Goal: Task Accomplishment & Management: Use online tool/utility

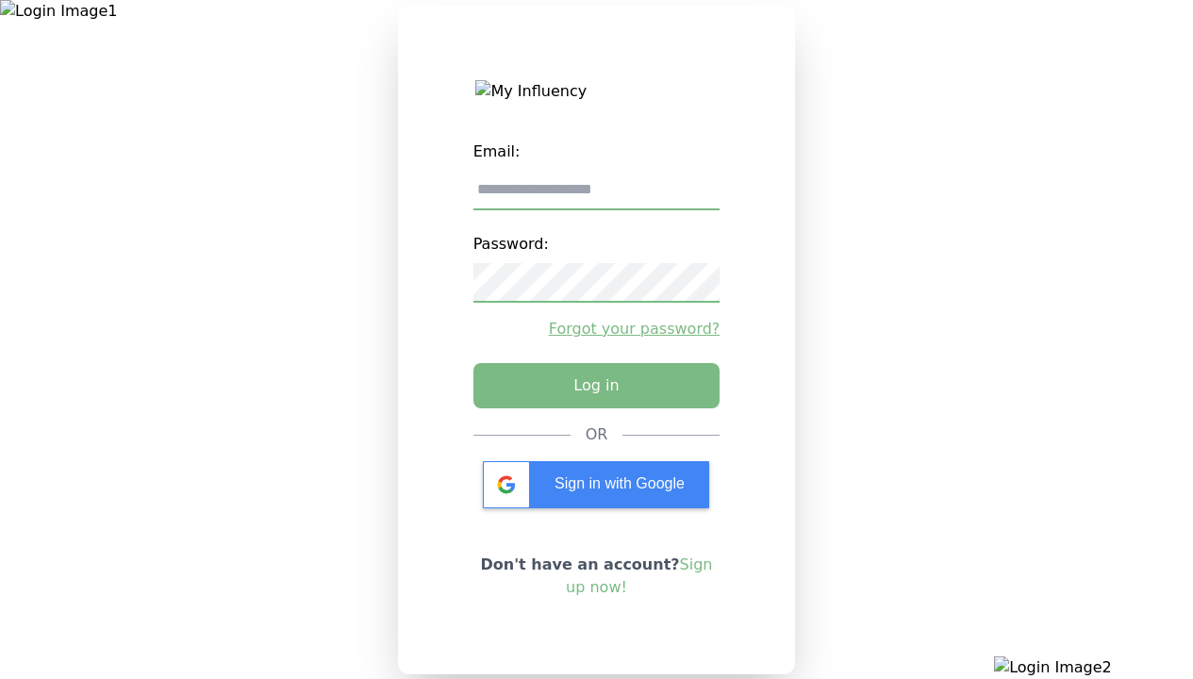
click at [596, 197] on input "email" at bounding box center [596, 191] width 247 height 40
type input "**********"
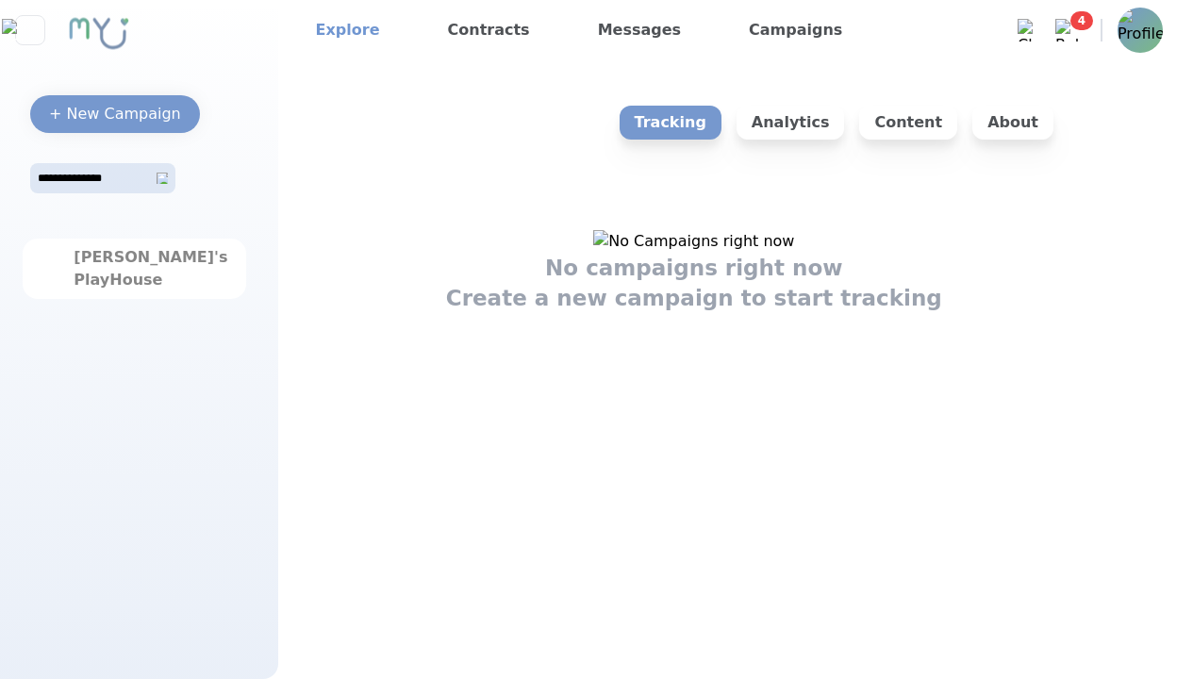
click at [341, 30] on link "Explore" at bounding box center [347, 30] width 79 height 30
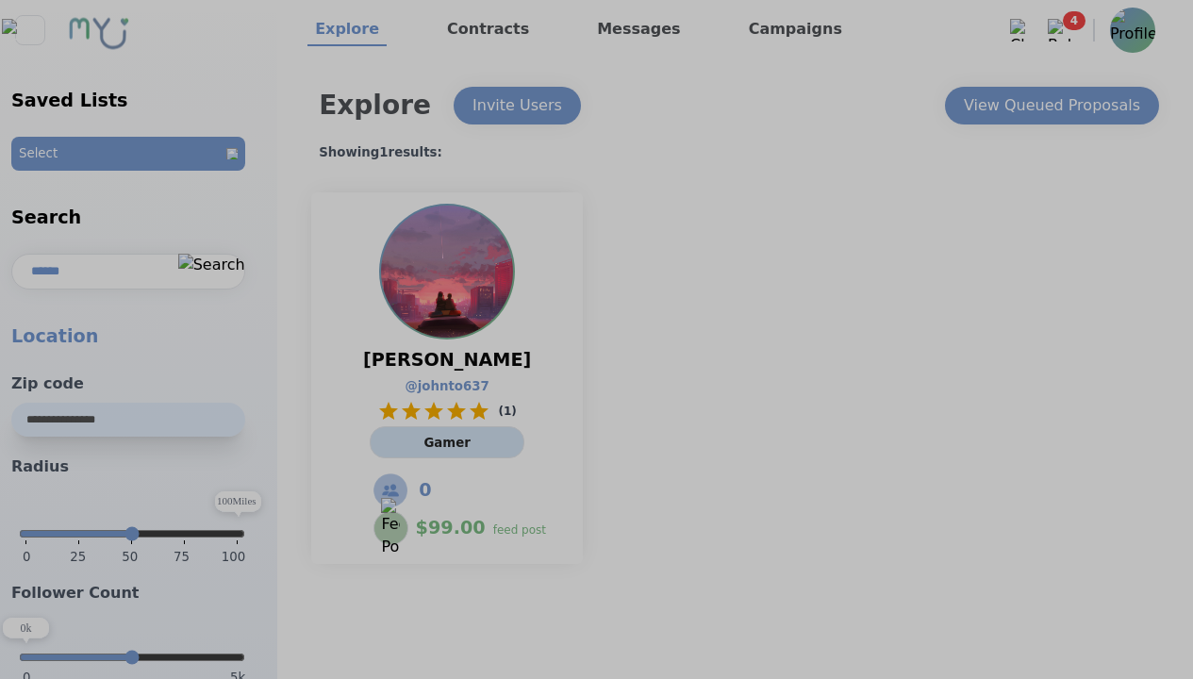
select select "*"
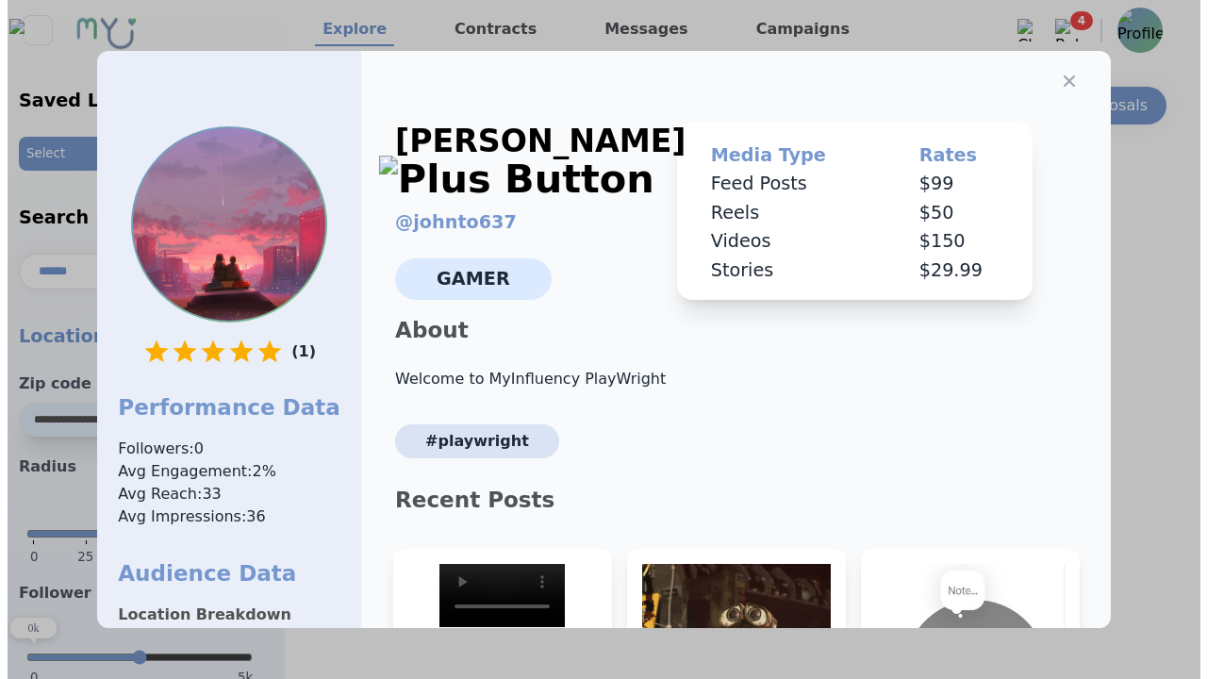
scroll to position [285, 0]
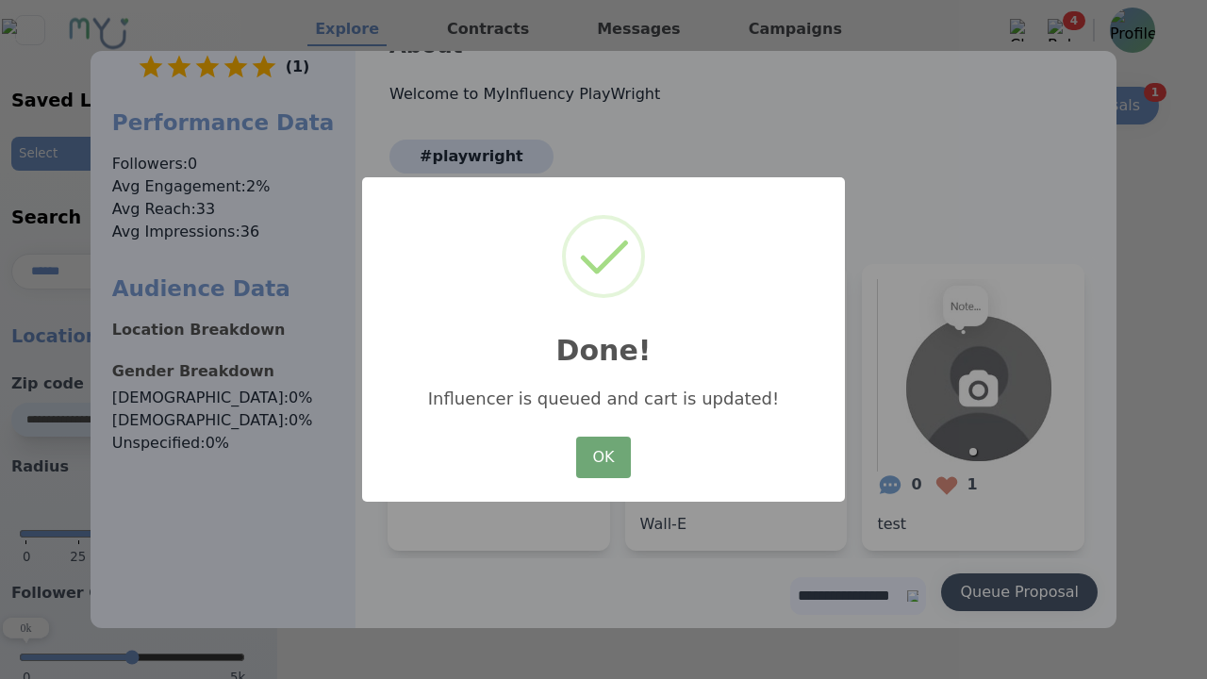
click at [603, 458] on button "OK" at bounding box center [603, 457] width 55 height 41
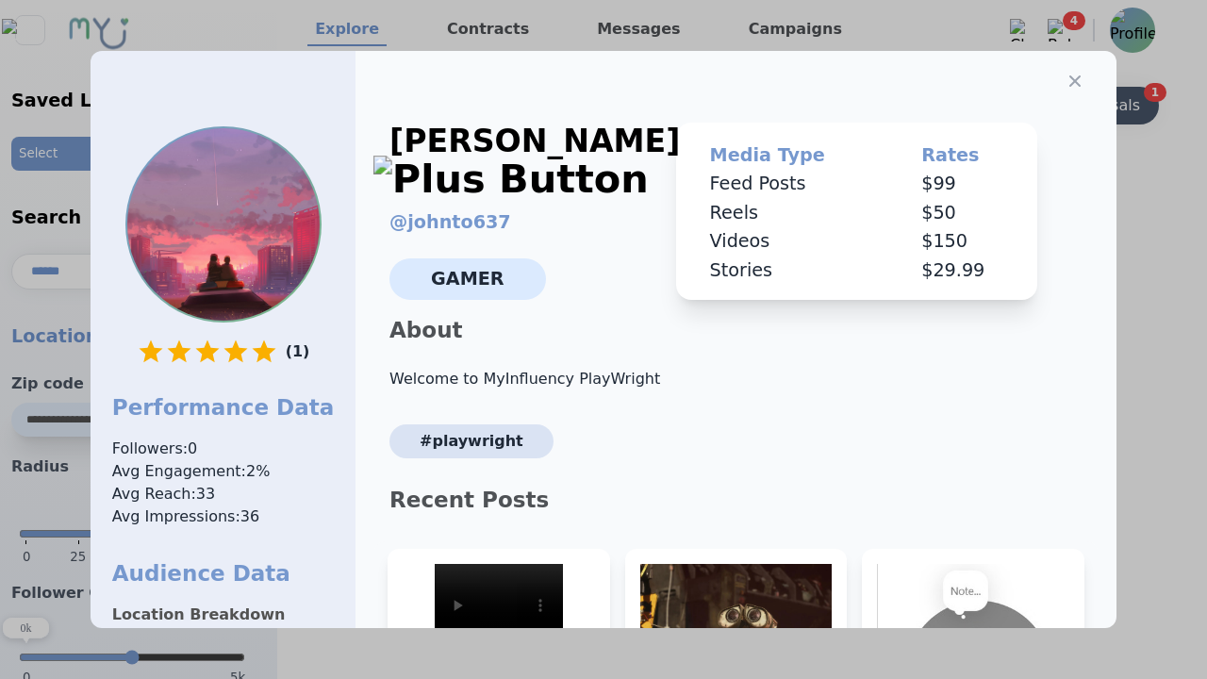
click at [1069, 75] on icon "button" at bounding box center [1074, 80] width 11 height 11
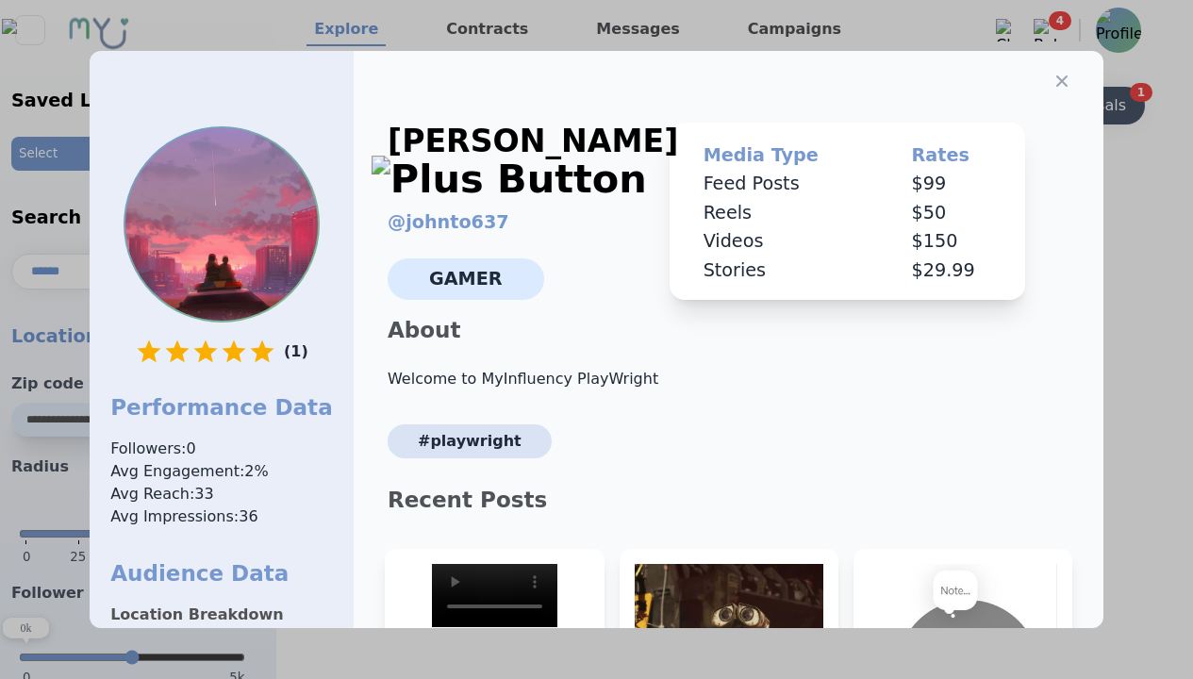
click at [1050, 106] on div "View Queued Proposals" at bounding box center [1038, 105] width 176 height 23
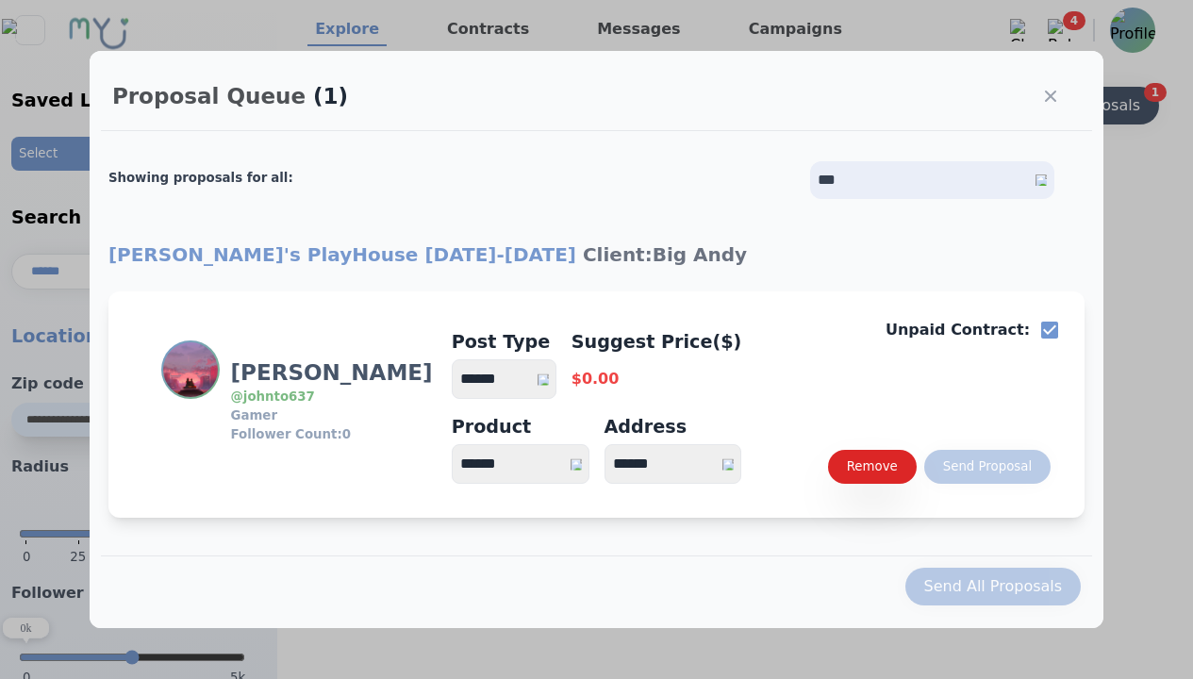
select select "*"
click at [513, 379] on select "**********" at bounding box center [504, 379] width 105 height 40
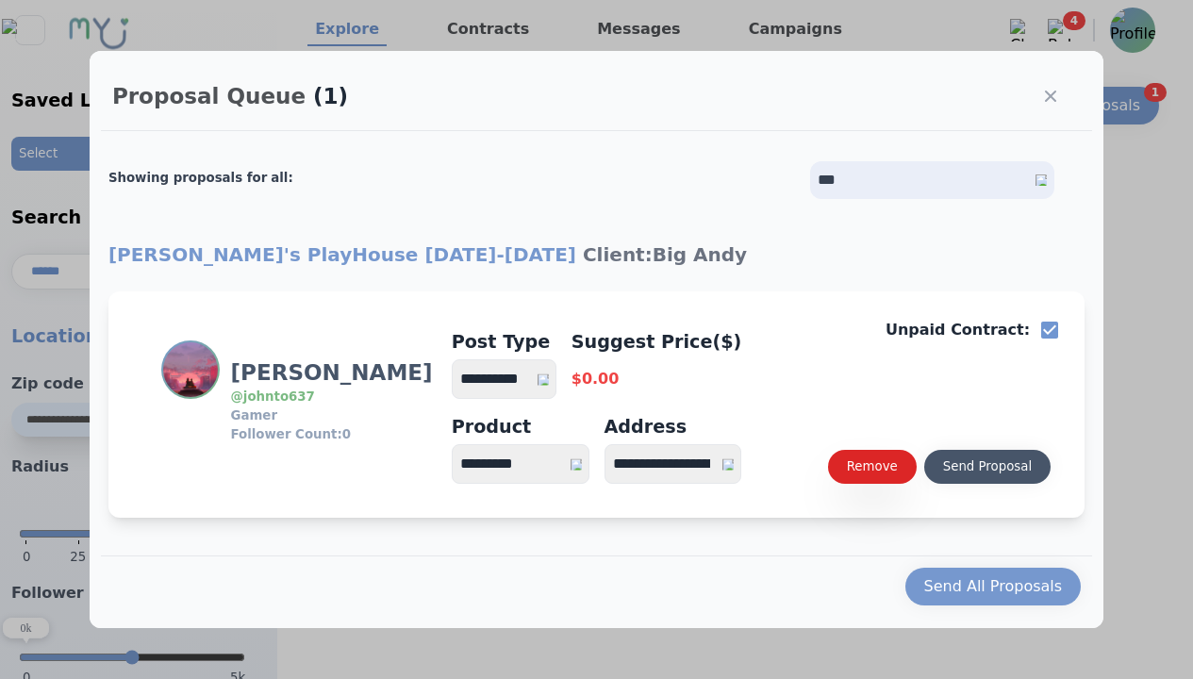
click at [986, 467] on div "Send Proposal" at bounding box center [987, 466] width 89 height 19
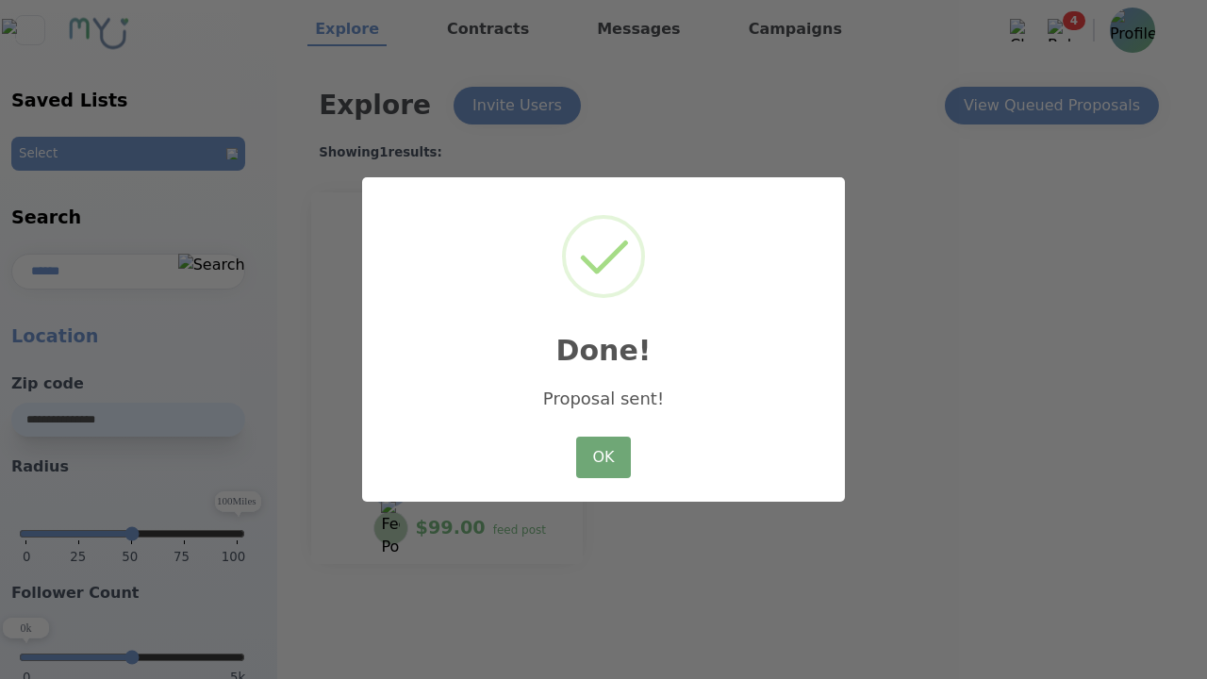
click at [603, 458] on button "OK" at bounding box center [603, 457] width 55 height 41
